Goal: Transaction & Acquisition: Download file/media

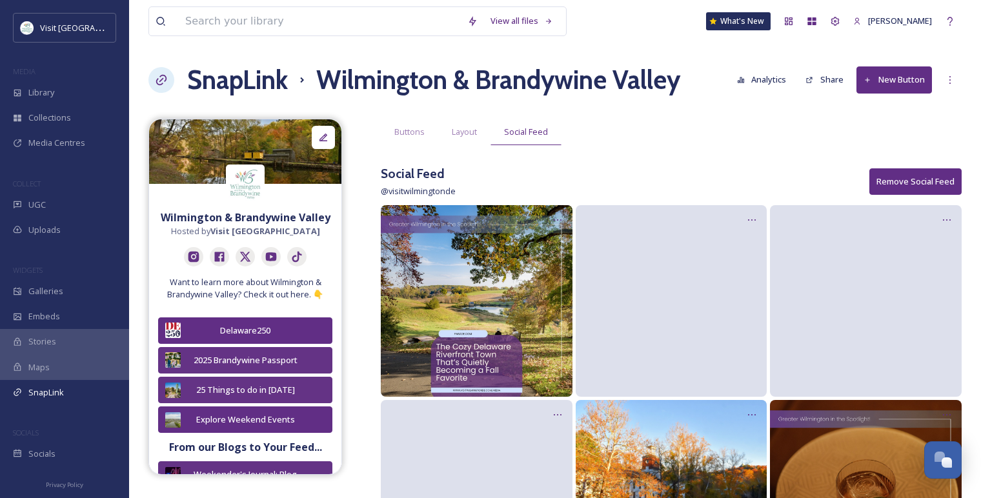
scroll to position [2008, 0]
click at [52, 90] on span "Library" at bounding box center [41, 92] width 26 height 12
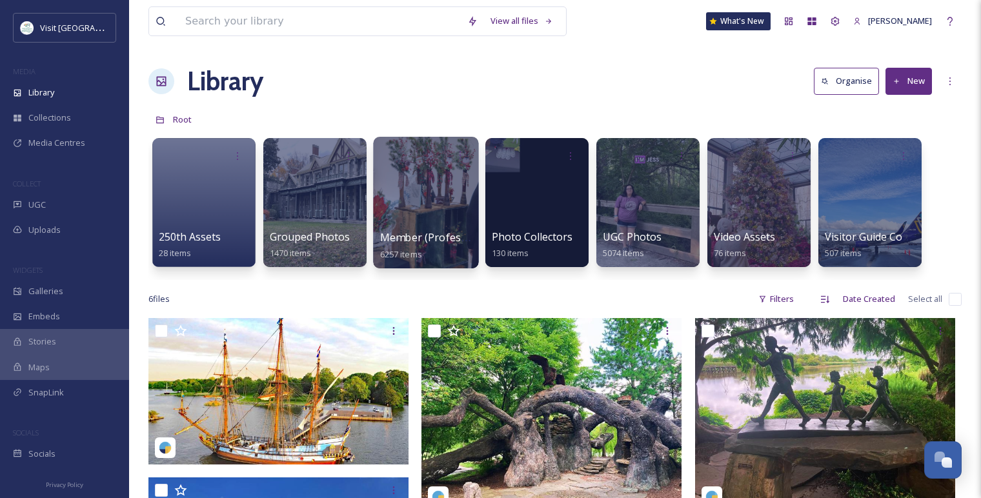
click at [396, 189] on div at bounding box center [425, 203] width 105 height 132
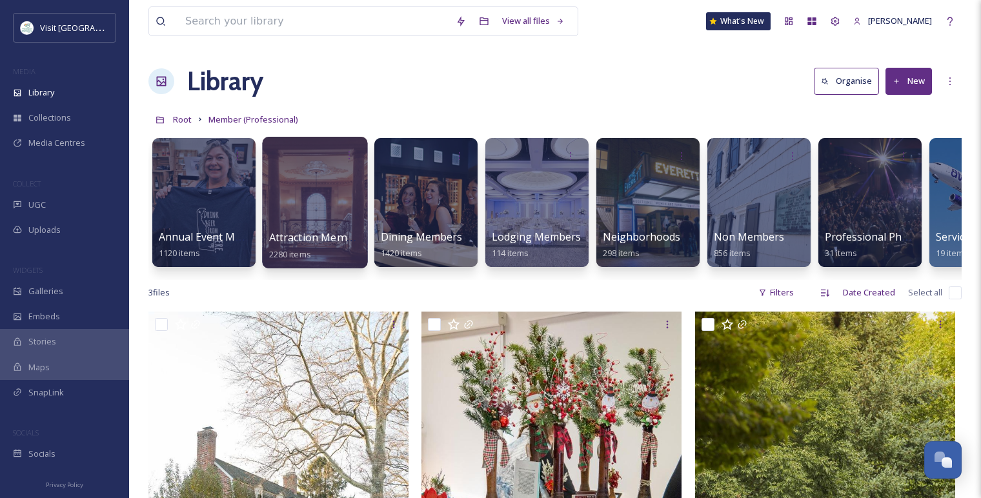
click at [291, 244] on span "Attraction Members" at bounding box center [318, 237] width 99 height 14
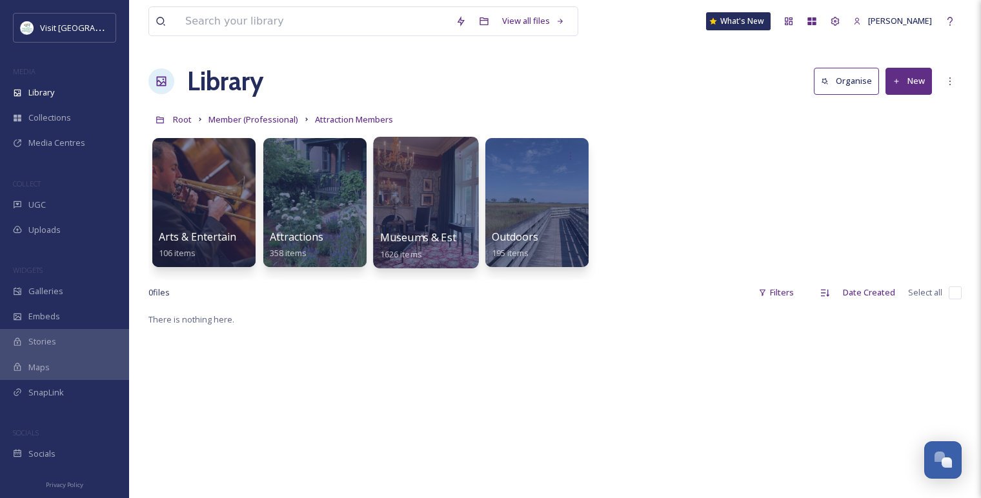
click at [423, 218] on div at bounding box center [425, 203] width 105 height 132
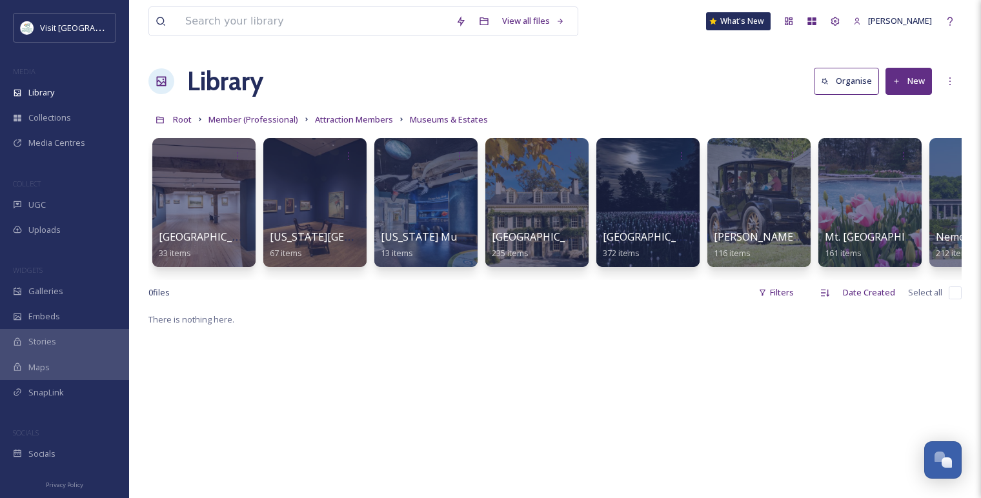
scroll to position [0, 519]
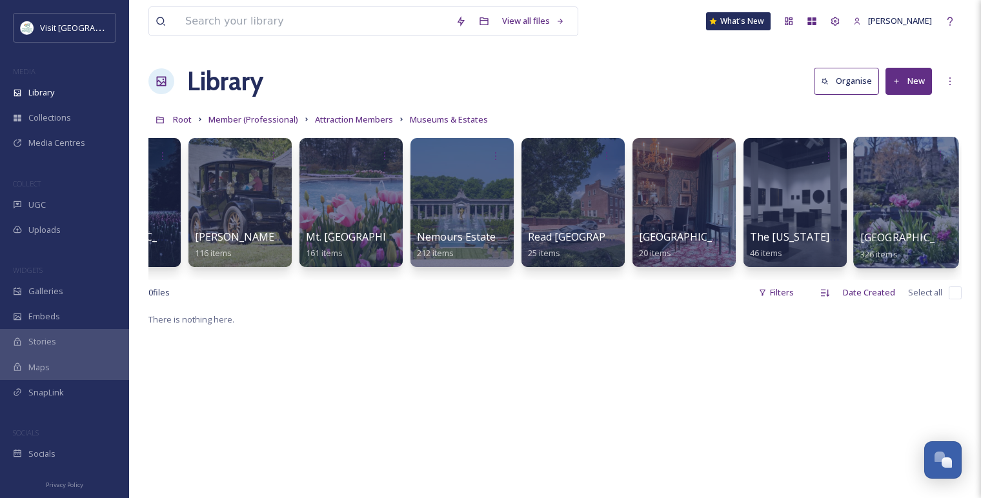
click at [913, 232] on span "[GEOGRAPHIC_DATA], [GEOGRAPHIC_DATA]" at bounding box center [969, 237] width 218 height 14
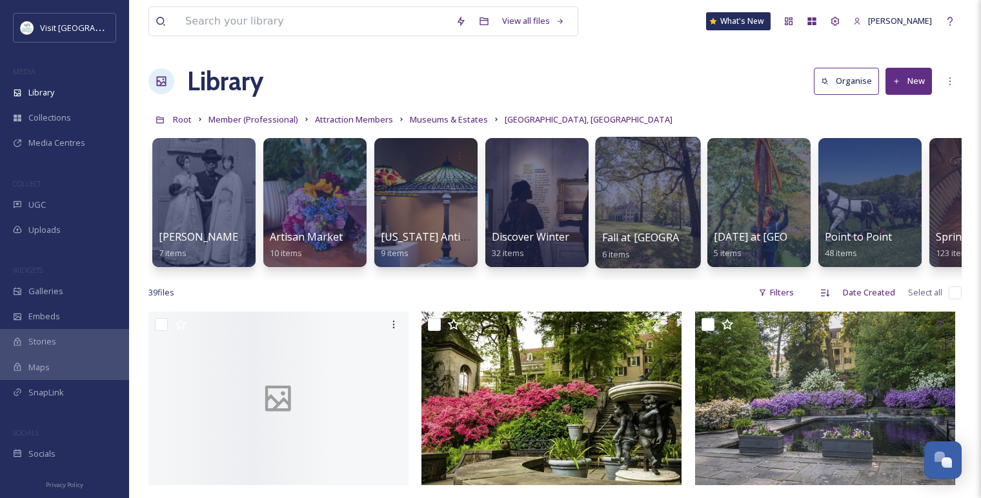
click at [655, 257] on div "Fall at [GEOGRAPHIC_DATA] 6 items" at bounding box center [648, 246] width 92 height 32
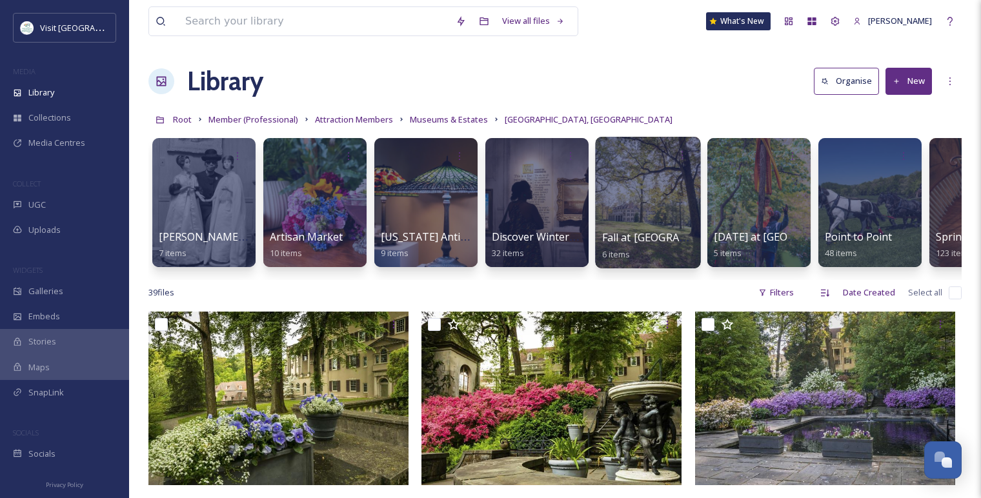
click at [654, 221] on div at bounding box center [647, 203] width 105 height 132
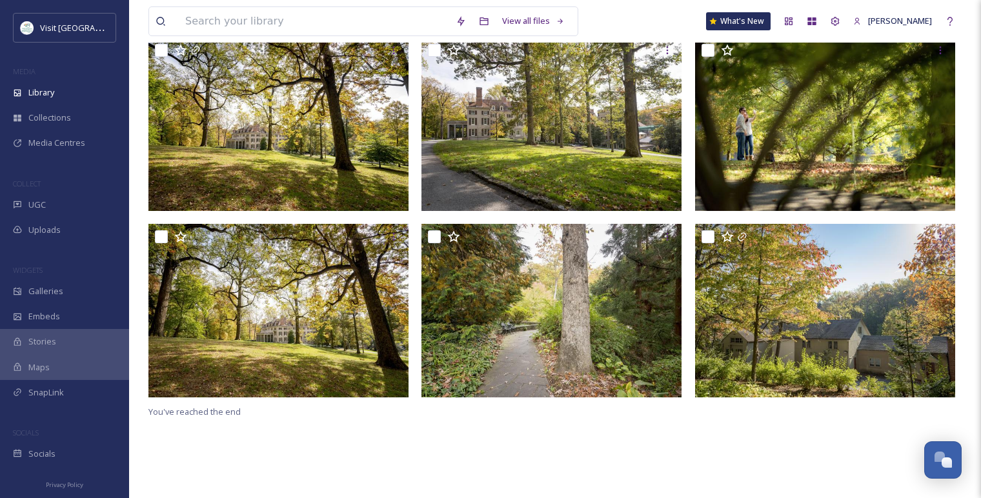
scroll to position [143, 0]
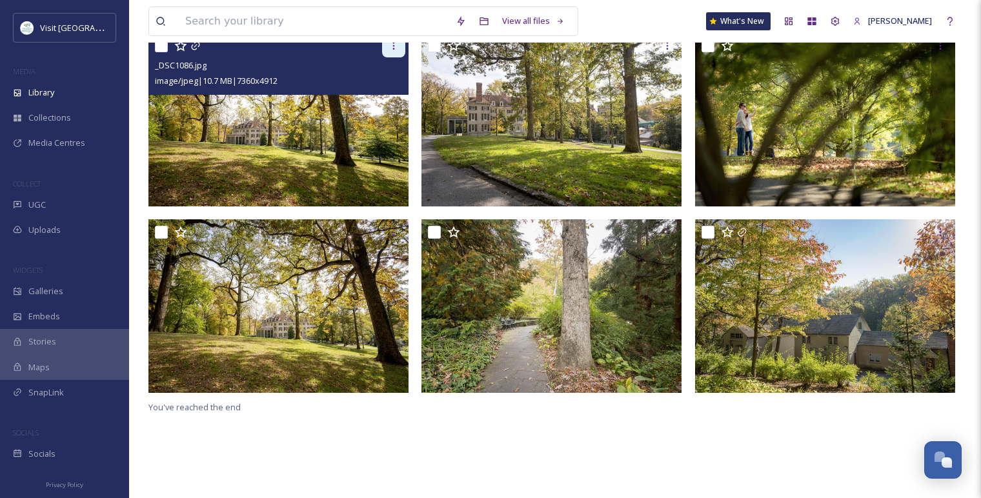
click at [393, 49] on icon at bounding box center [394, 46] width 10 height 10
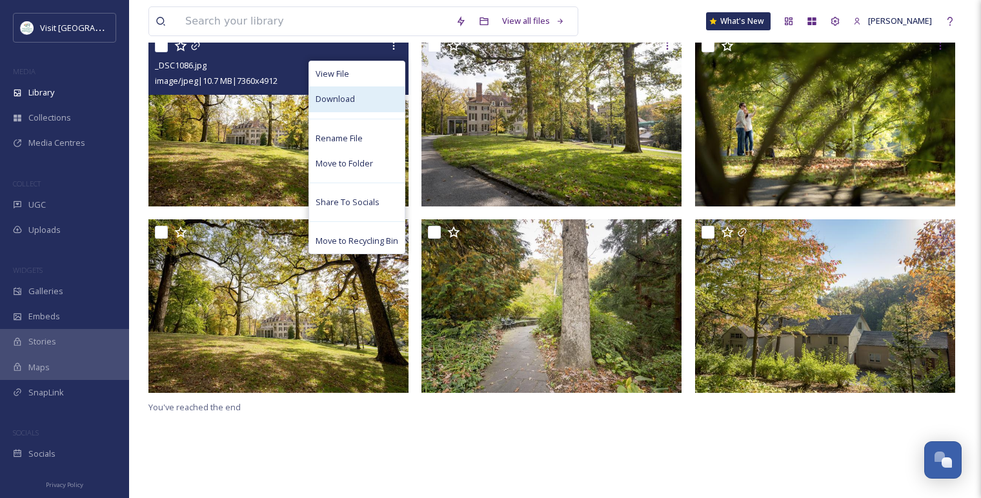
click at [364, 98] on div "Download" at bounding box center [357, 98] width 96 height 25
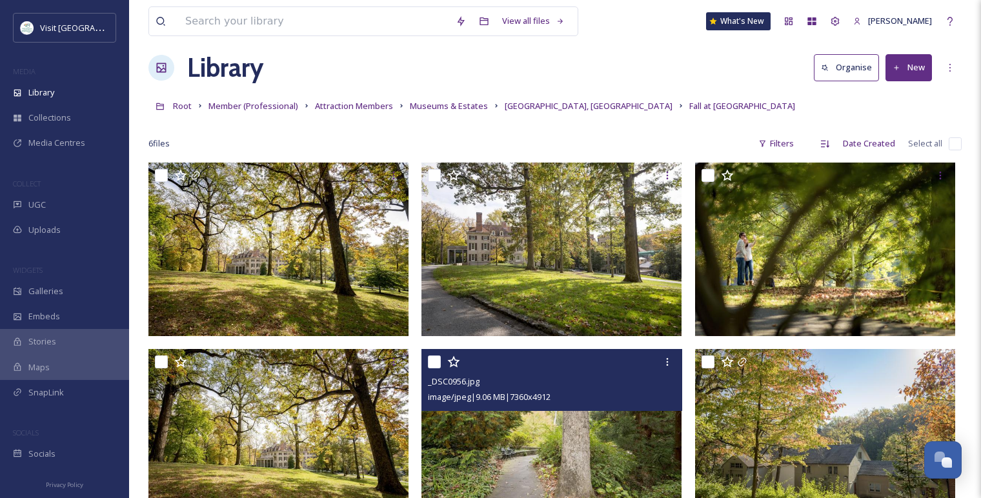
scroll to position [0, 0]
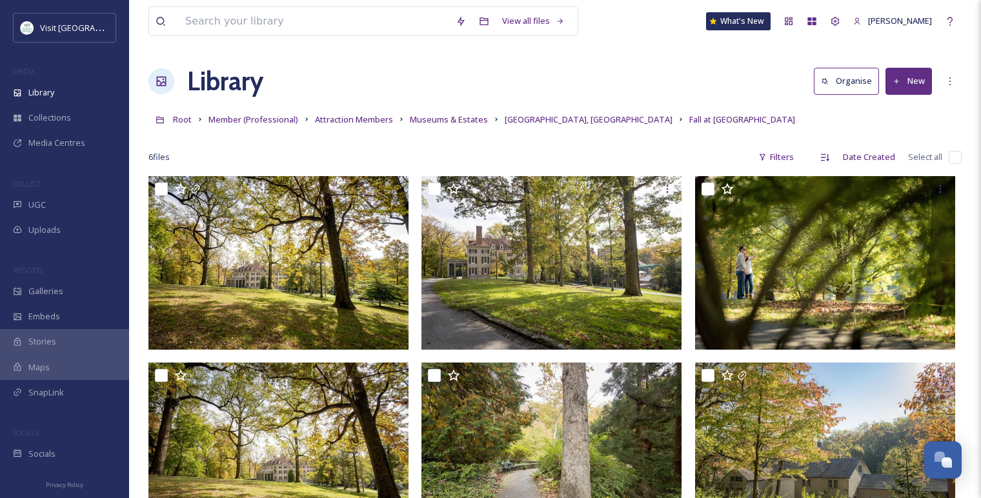
click at [307, 66] on div "Library Organise New" at bounding box center [554, 81] width 813 height 39
click at [447, 119] on span "Museums & Estates" at bounding box center [449, 120] width 78 height 12
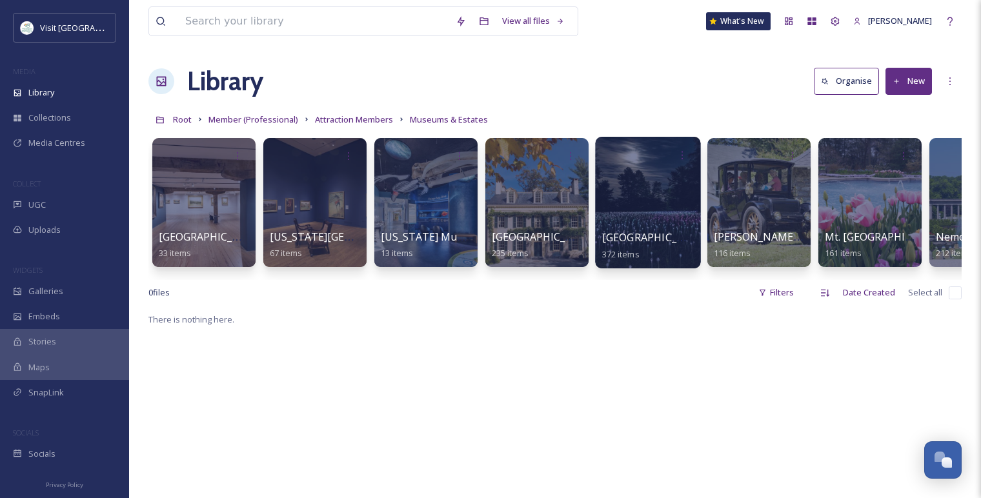
click at [659, 218] on div at bounding box center [647, 203] width 105 height 132
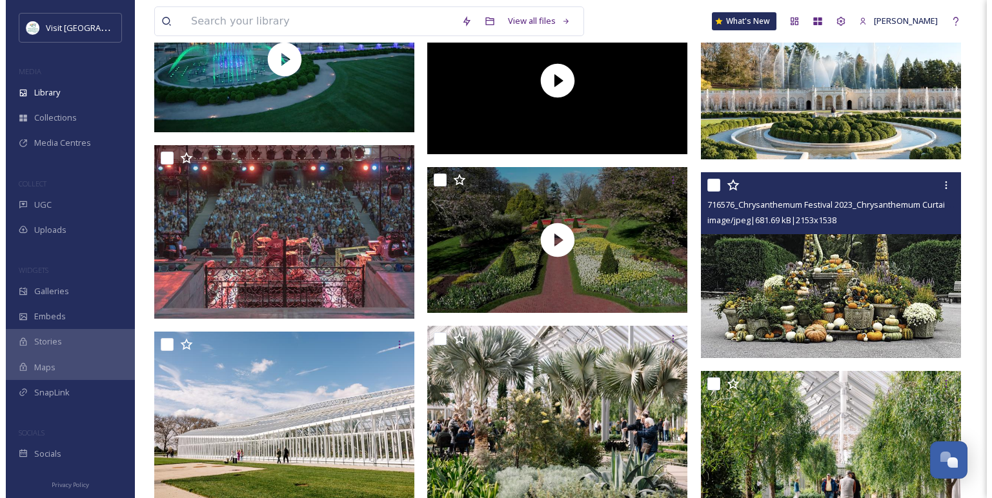
scroll to position [645, 0]
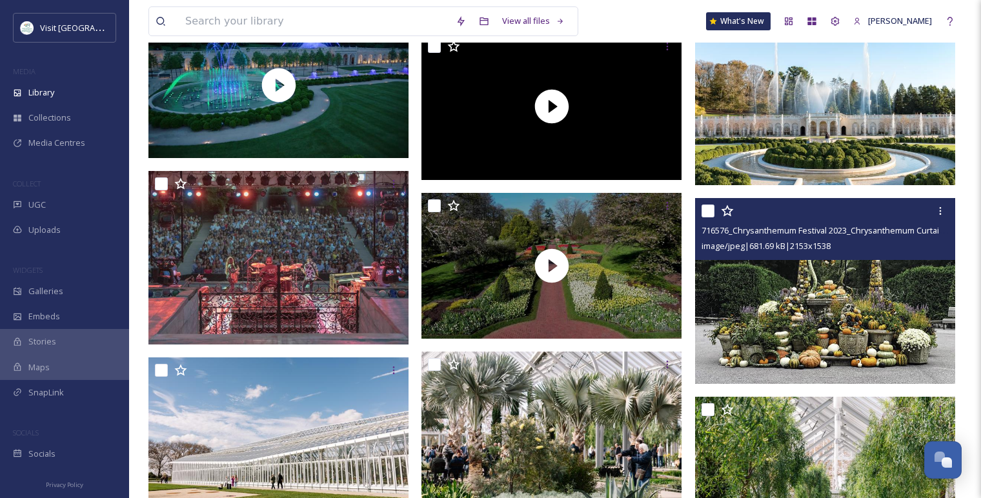
click at [805, 308] on img at bounding box center [825, 291] width 260 height 186
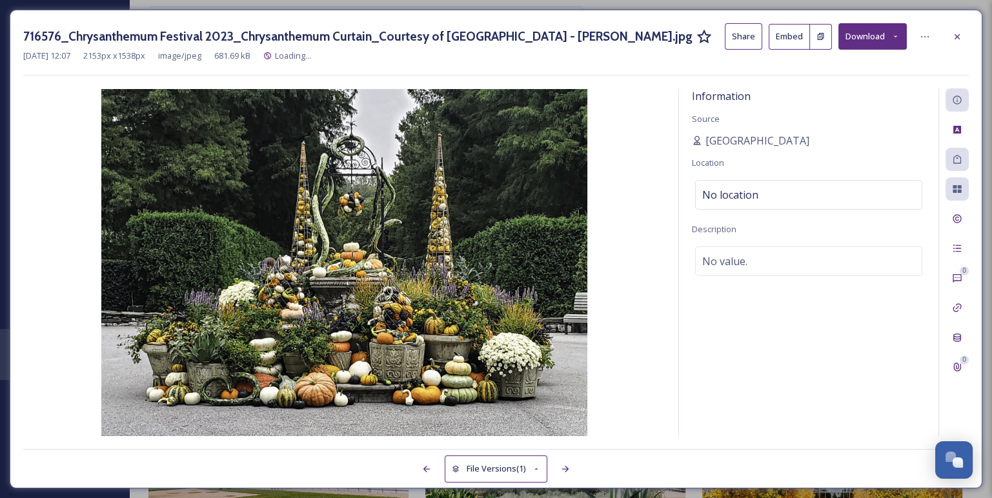
click at [871, 37] on button "Download" at bounding box center [872, 36] width 68 height 26
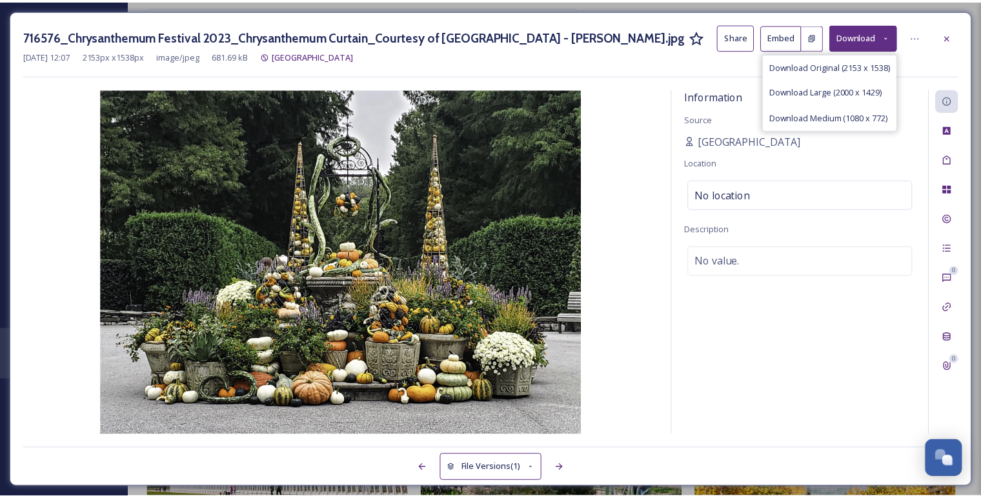
scroll to position [650, 0]
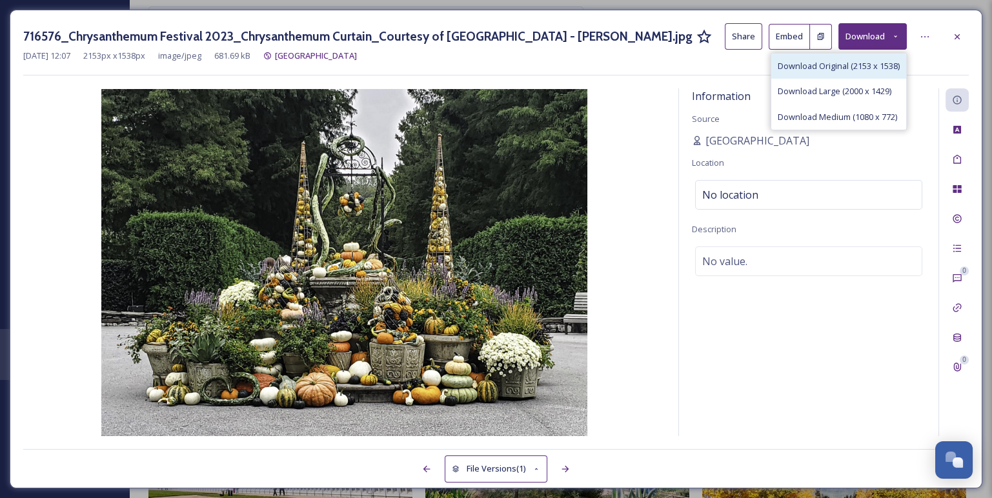
click at [818, 66] on span "Download Original (2153 x 1538)" at bounding box center [839, 66] width 122 height 12
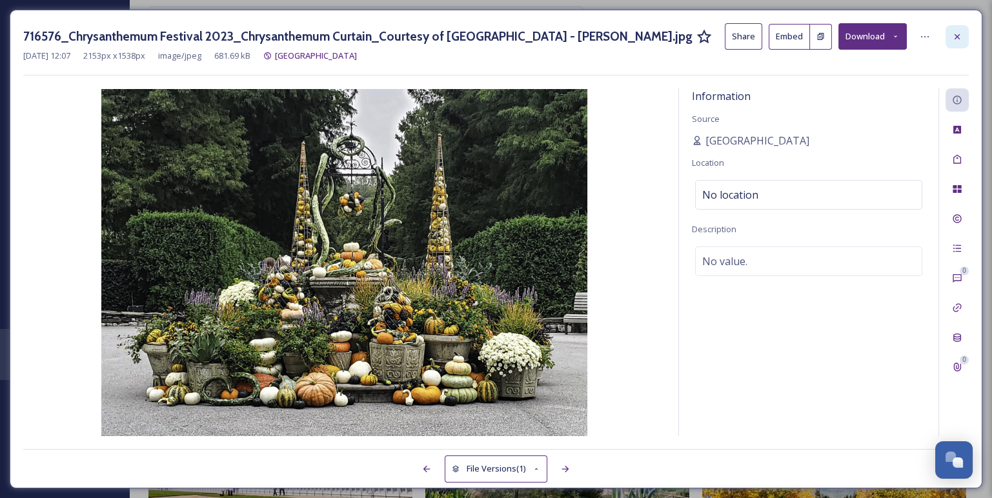
click at [961, 37] on icon at bounding box center [957, 37] width 10 height 10
